Goal: Task Accomplishment & Management: Use online tool/utility

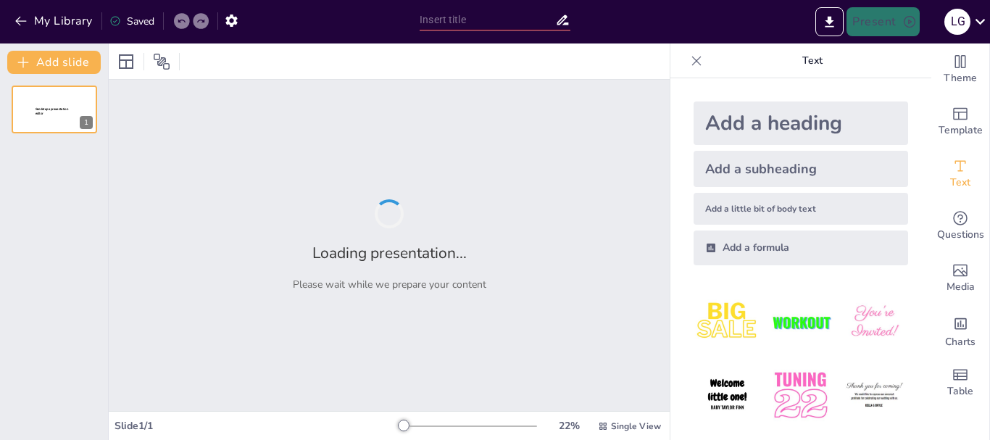
type input "Factores que Afectan el Período de Oscilación del Péndulo"
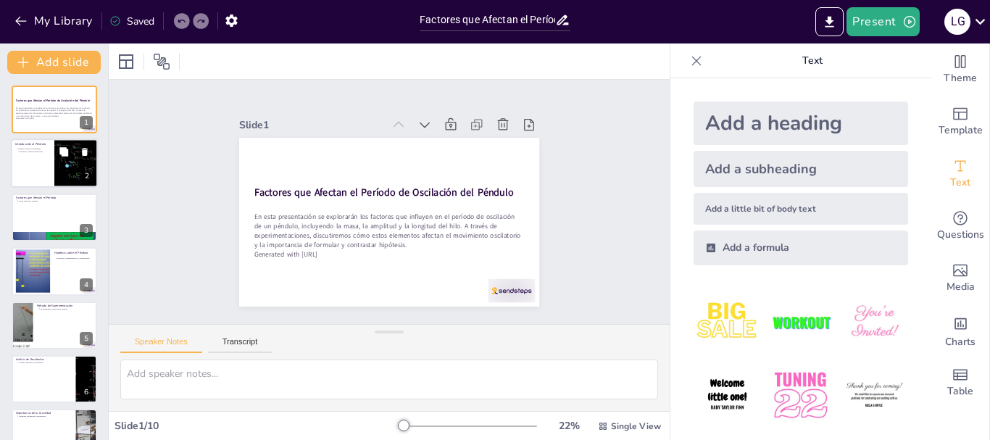
click at [36, 165] on div at bounding box center [54, 163] width 87 height 49
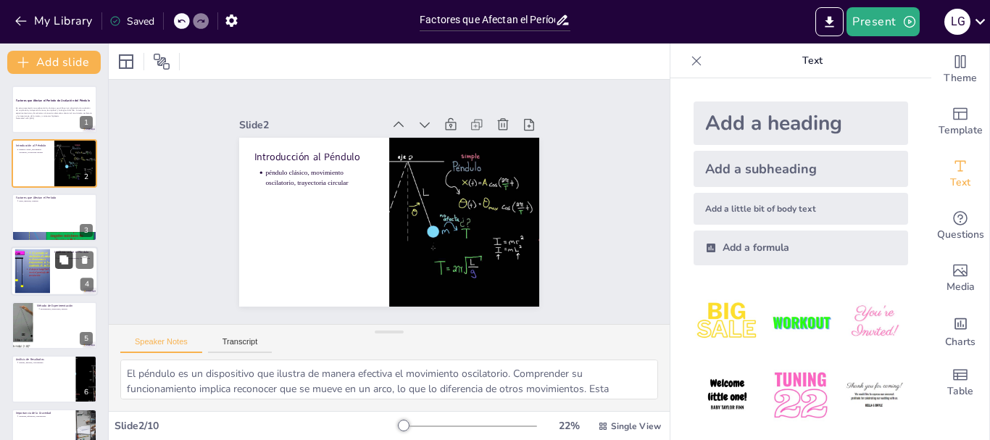
click at [57, 257] on button at bounding box center [63, 260] width 17 height 17
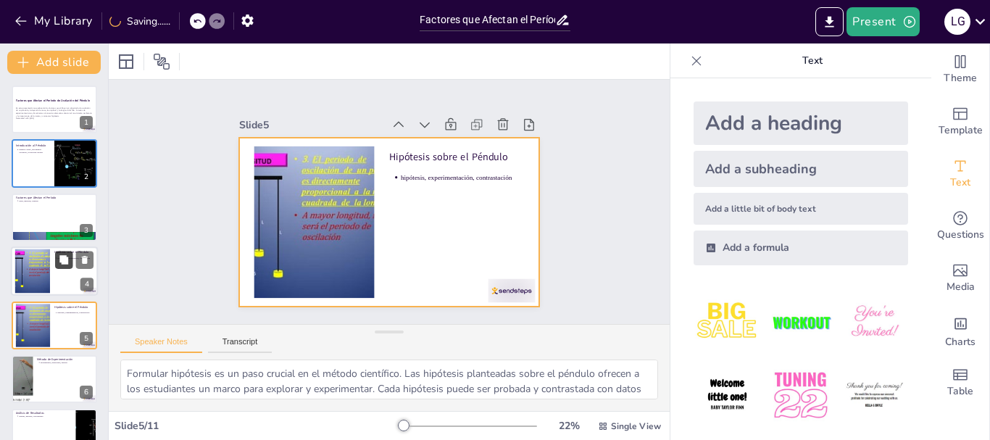
scroll to position [68, 0]
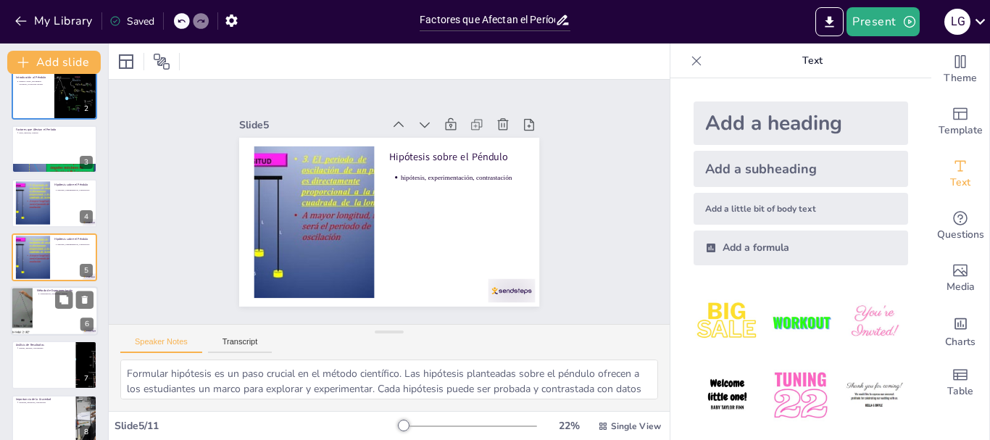
click at [40, 302] on div at bounding box center [54, 310] width 87 height 49
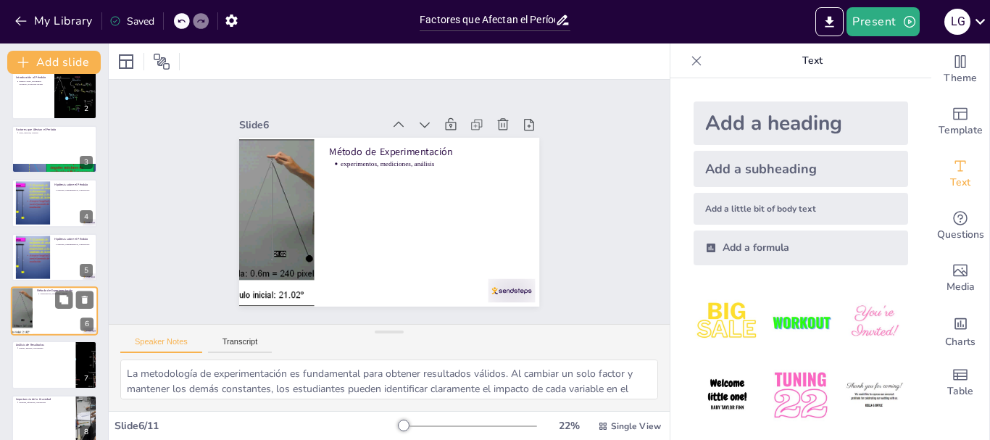
scroll to position [122, 0]
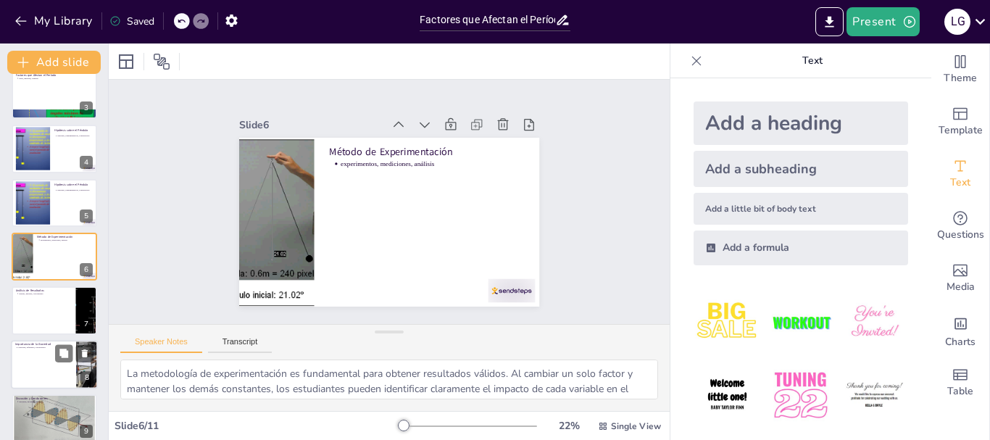
click at [46, 359] on div at bounding box center [54, 364] width 87 height 49
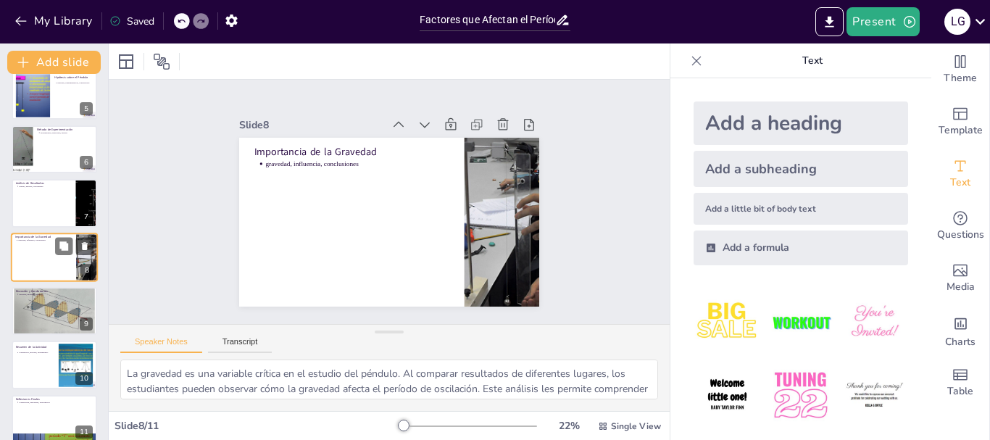
scroll to position [244, 0]
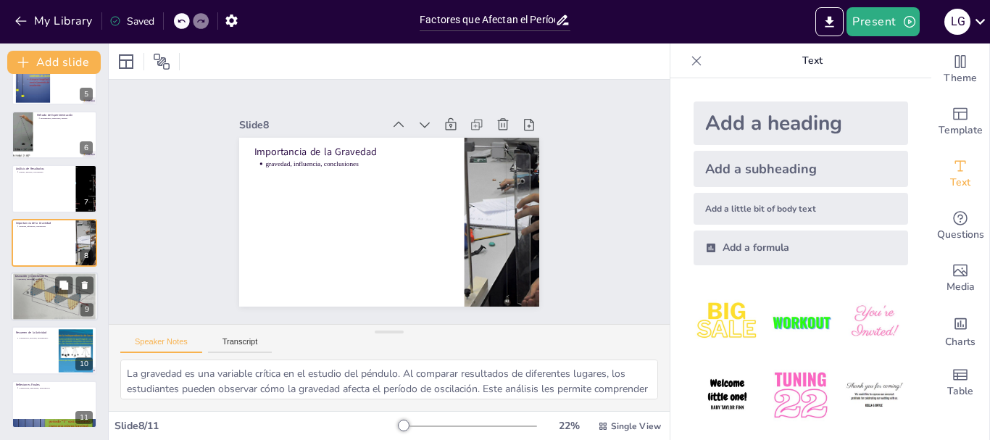
click at [45, 294] on div at bounding box center [54, 297] width 87 height 62
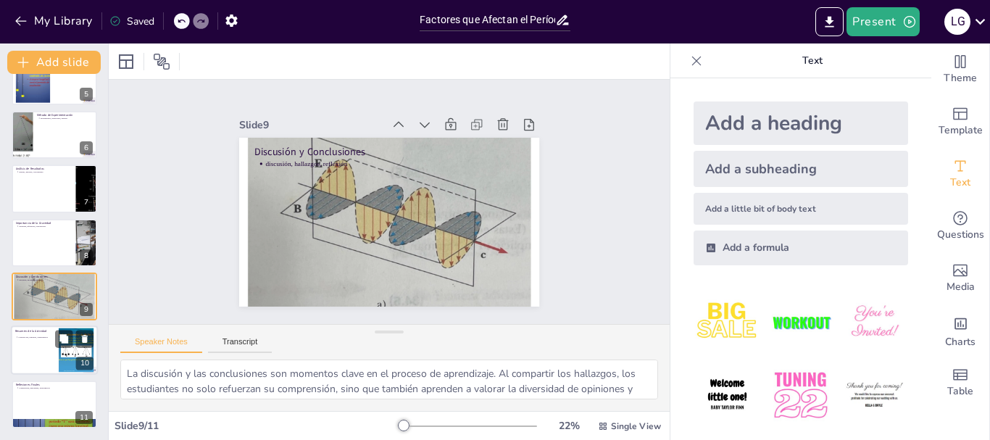
click at [28, 365] on div at bounding box center [54, 350] width 87 height 49
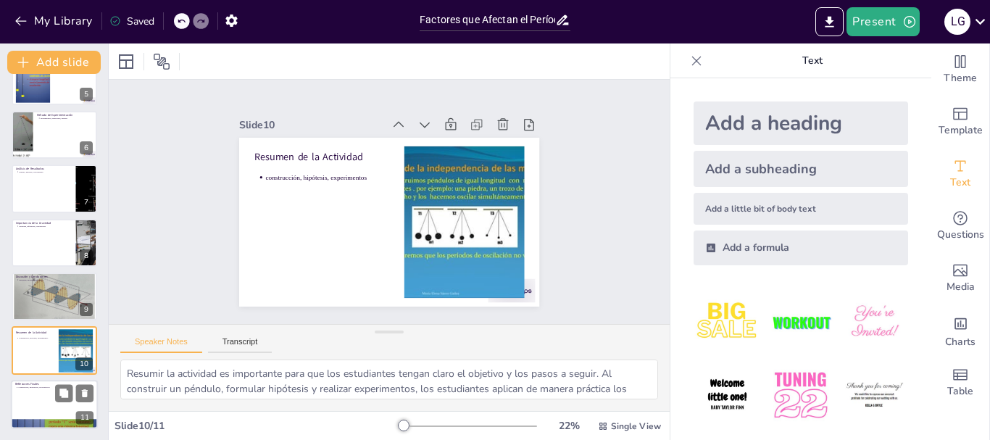
click at [38, 402] on div at bounding box center [54, 404] width 87 height 49
type textarea "Las reflexiones finales son cruciales para consolidar el aprendizaje. Al compre…"
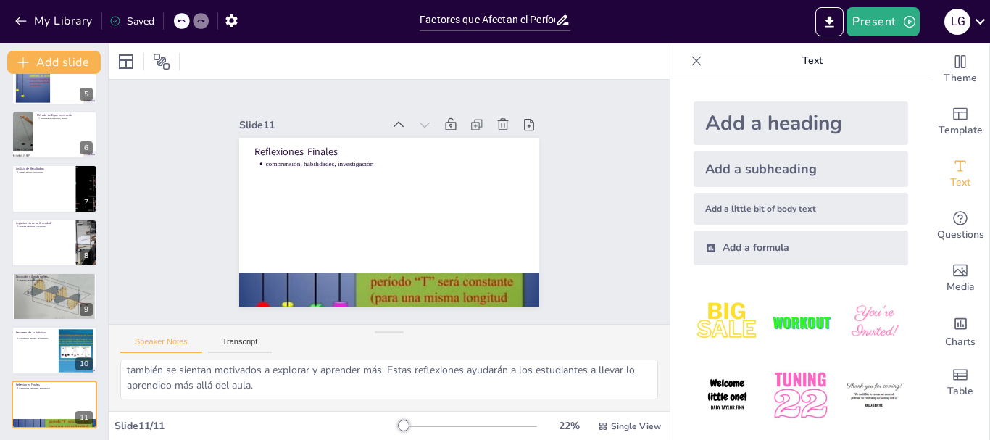
scroll to position [79, 0]
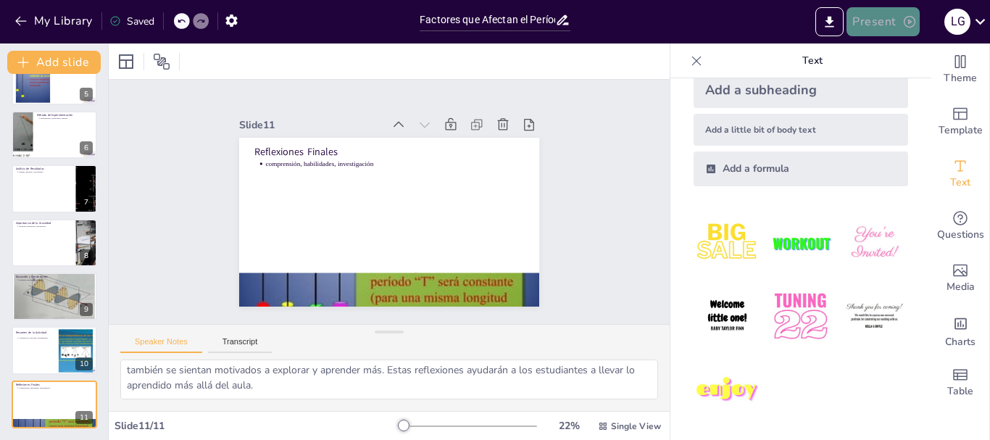
click at [896, 27] on button "Present" at bounding box center [883, 21] width 72 height 29
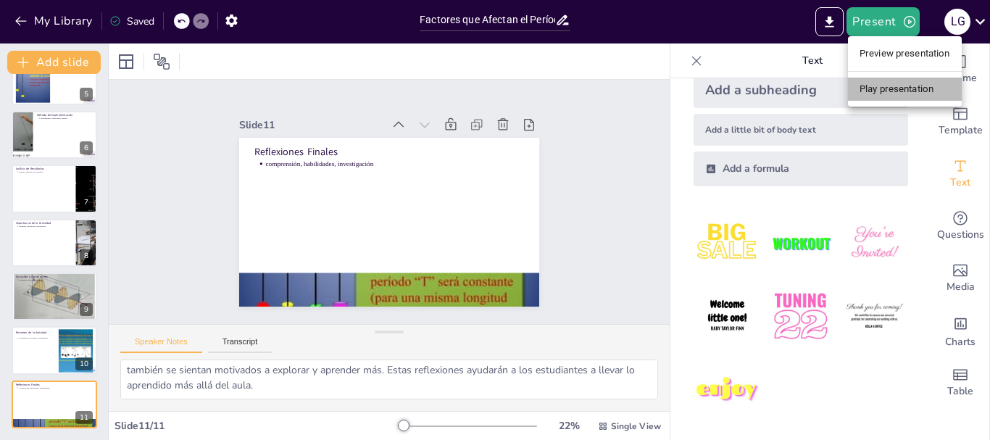
click at [889, 91] on li "Play presentation" at bounding box center [905, 89] width 114 height 23
